Goal: Use online tool/utility: Utilize a website feature to perform a specific function

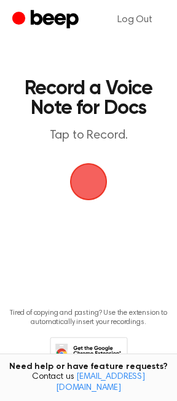
click at [86, 182] on span "button" at bounding box center [88, 181] width 34 height 34
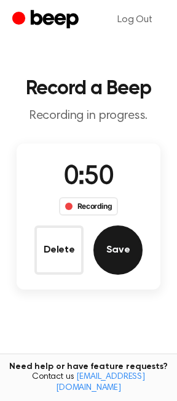
click at [115, 252] on button "Save" at bounding box center [118, 249] width 49 height 49
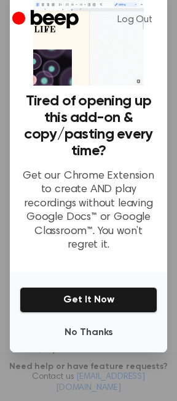
scroll to position [31, 0]
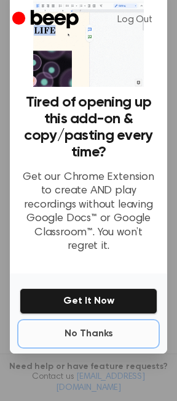
click at [87, 329] on button "No Thanks" at bounding box center [89, 333] width 138 height 25
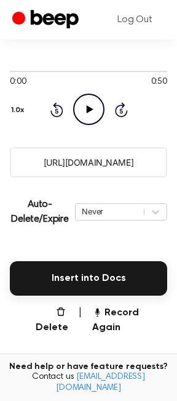
scroll to position [147, 0]
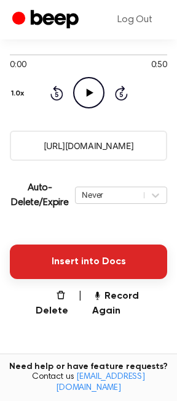
click at [73, 259] on button "Insert into Docs" at bounding box center [89, 261] width 158 height 34
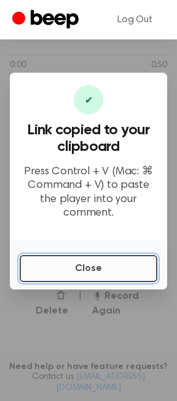
click at [46, 257] on button "Close" at bounding box center [89, 268] width 138 height 27
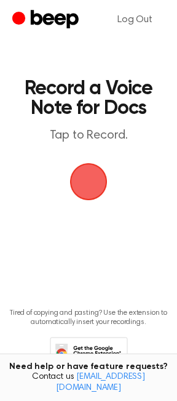
click at [88, 187] on span "button" at bounding box center [88, 181] width 47 height 47
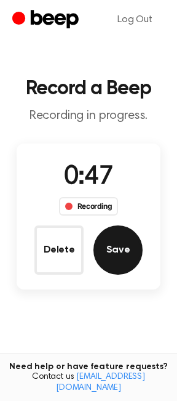
click at [118, 249] on button "Save" at bounding box center [118, 249] width 49 height 49
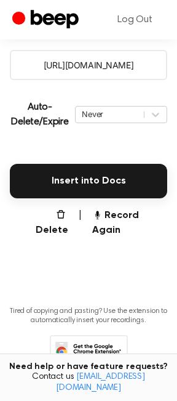
scroll to position [249, 0]
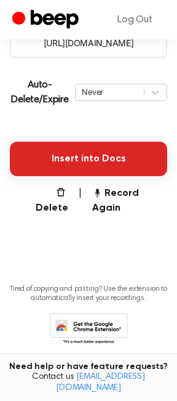
click at [70, 161] on button "Insert into Docs" at bounding box center [89, 159] width 158 height 34
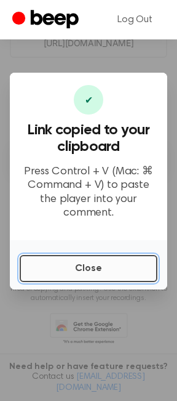
click at [63, 265] on button "Close" at bounding box center [89, 268] width 138 height 27
